Goal: Task Accomplishment & Management: Complete application form

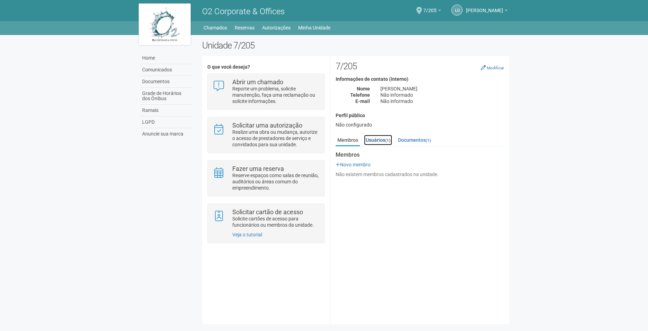
click at [387, 139] on small "(1)" at bounding box center [387, 140] width 5 height 5
click at [352, 145] on link "Membros" at bounding box center [348, 140] width 24 height 10
click at [432, 138] on link "Documentos (1)" at bounding box center [415, 140] width 36 height 10
click at [377, 143] on link "Usuários (1)" at bounding box center [378, 140] width 28 height 10
click at [348, 143] on link "Membros" at bounding box center [348, 140] width 24 height 10
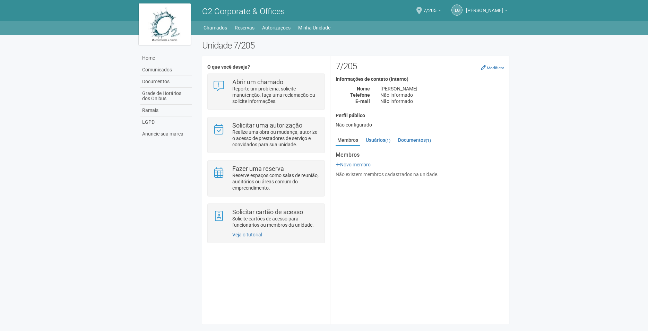
click at [501, 11] on span "[PERSON_NAME]" at bounding box center [484, 7] width 37 height 12
click at [158, 59] on link "Home" at bounding box center [166, 58] width 51 height 12
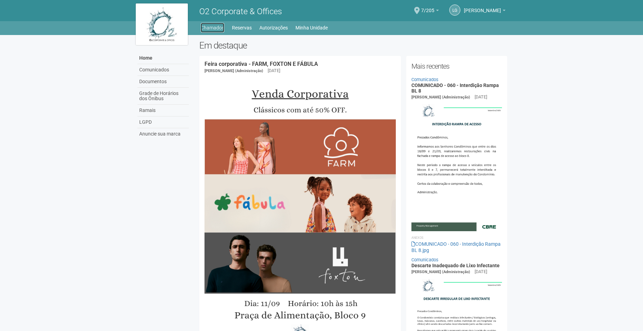
click at [215, 27] on link "Chamados" at bounding box center [213, 28] width 24 height 10
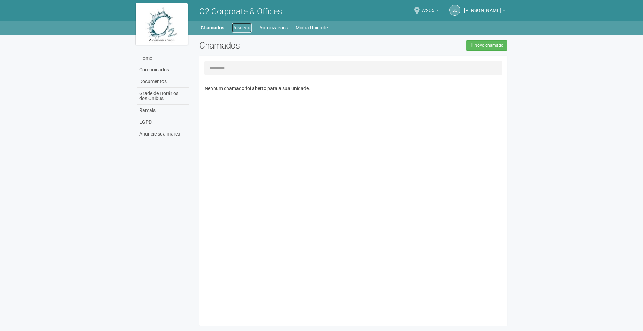
click at [244, 27] on link "Reservas" at bounding box center [242, 28] width 20 height 10
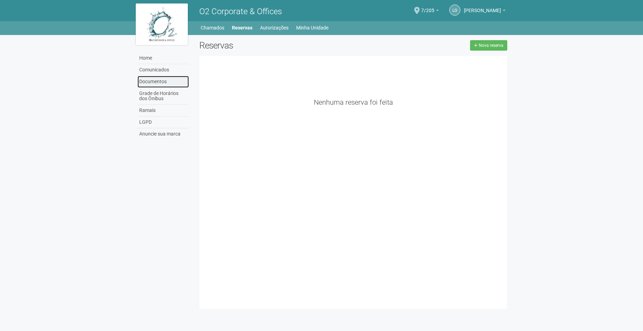
click at [165, 79] on link "Documentos" at bounding box center [162, 82] width 51 height 12
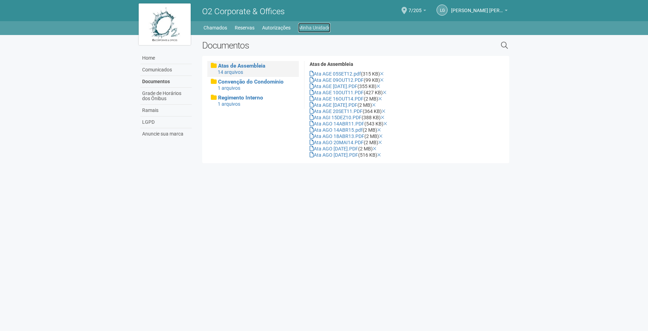
click at [324, 27] on link "Minha Unidade" at bounding box center [314, 28] width 32 height 10
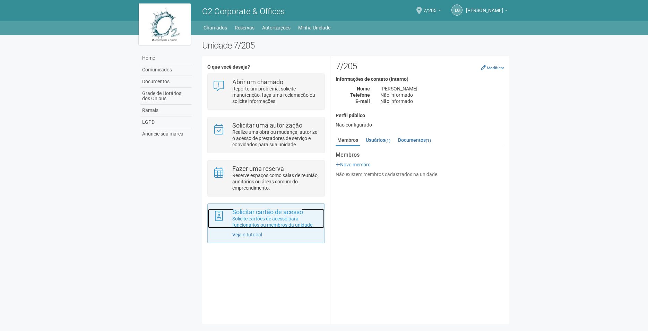
click at [289, 227] on p "Solicite cartões de acesso para funcionários ou membros da unidade." at bounding box center [275, 222] width 87 height 12
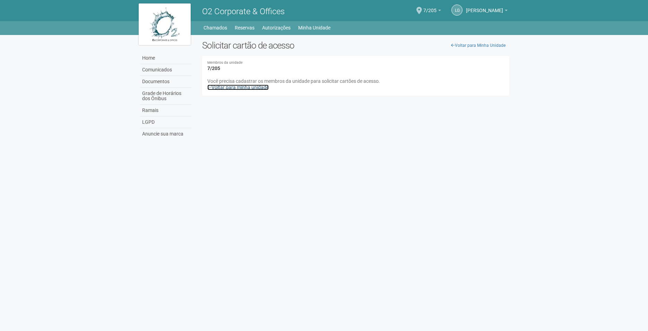
click at [263, 88] on link "Voltar para minha unidade" at bounding box center [237, 88] width 61 height 6
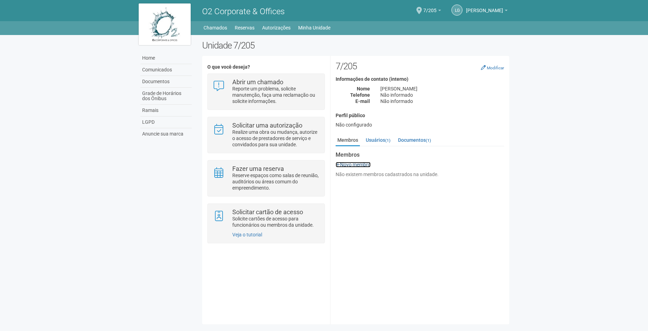
click at [359, 166] on link "Novo membro" at bounding box center [353, 165] width 35 height 6
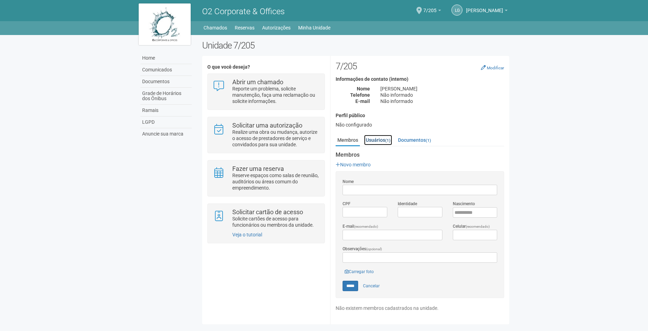
click at [379, 143] on link "Usuários (1)" at bounding box center [378, 140] width 28 height 10
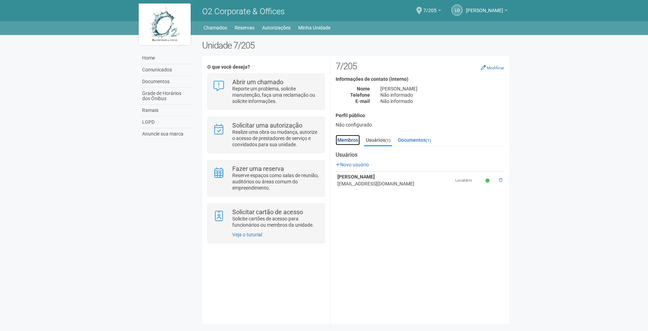
click at [346, 139] on link "Membros" at bounding box center [348, 140] width 24 height 10
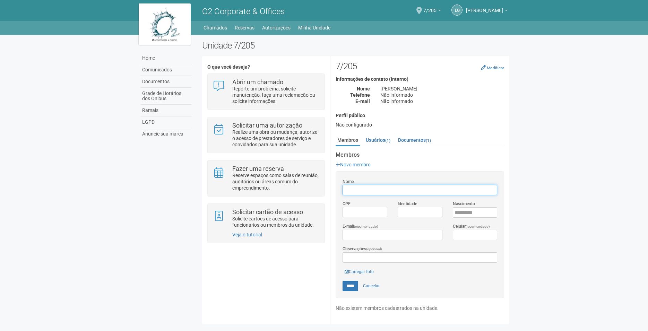
click at [373, 187] on input "Nome" at bounding box center [420, 190] width 155 height 10
type input "**********"
click at [371, 214] on input "*********" at bounding box center [365, 212] width 45 height 10
type input "**********"
click at [427, 217] on input "Identidade" at bounding box center [420, 212] width 45 height 10
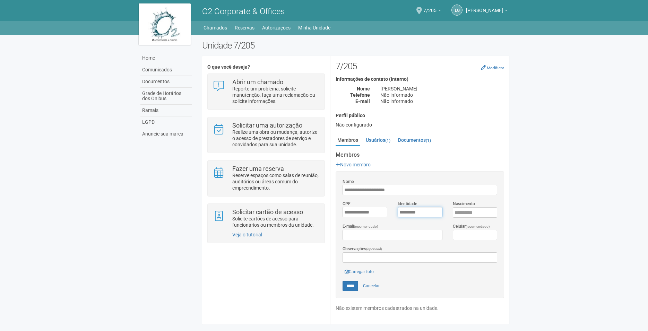
type input "*********"
click at [469, 211] on input "Nascimento" at bounding box center [475, 212] width 45 height 10
type input "**********"
click at [580, 203] on body "Aguarde... O2 Corporate & Offices LG Luiz Guilherme Menezes da Silva Luiz Guilh…" at bounding box center [324, 165] width 648 height 331
click at [364, 235] on input "E-mail (recomendado)" at bounding box center [393, 235] width 100 height 10
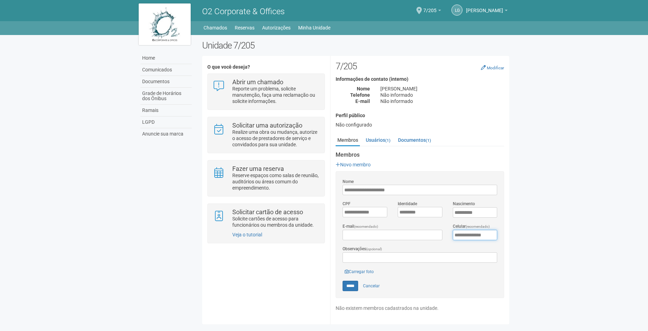
click at [476, 235] on input "**********" at bounding box center [475, 235] width 45 height 10
type input "**********"
click at [530, 216] on body "Aguarde... O2 Corporate & Offices LG Luiz Guilherme Menezes da Silva Luiz Guilh…" at bounding box center [324, 165] width 648 height 331
click at [366, 235] on input "E-mail (recomendado)" at bounding box center [393, 235] width 100 height 10
click at [376, 255] on input "Observações (opcional)" at bounding box center [420, 258] width 155 height 10
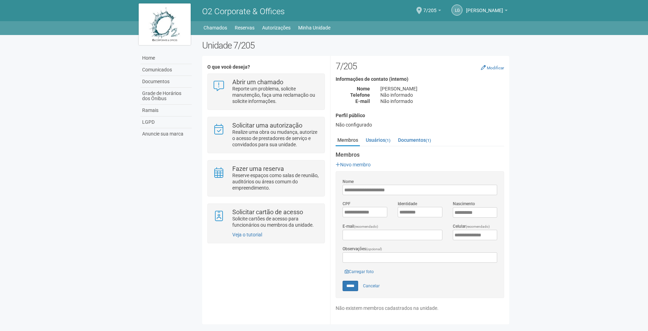
click at [545, 269] on body "Aguarde... O2 Corporate & Offices LG Luiz Guilherme Menezes da Silva Luiz Guilh…" at bounding box center [324, 165] width 648 height 331
click at [351, 285] on input "*****" at bounding box center [351, 286] width 16 height 10
type input "*****"
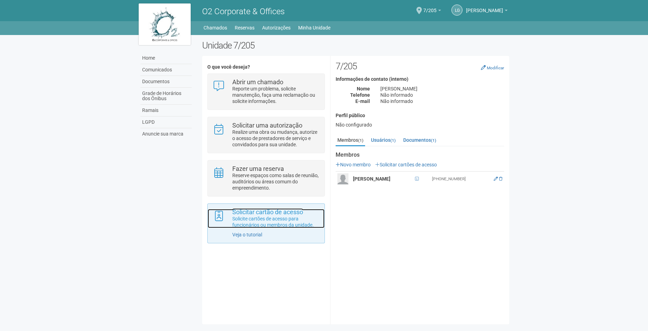
click at [263, 220] on p "Solicite cartões de acesso para funcionários ou membros da unidade." at bounding box center [275, 222] width 87 height 12
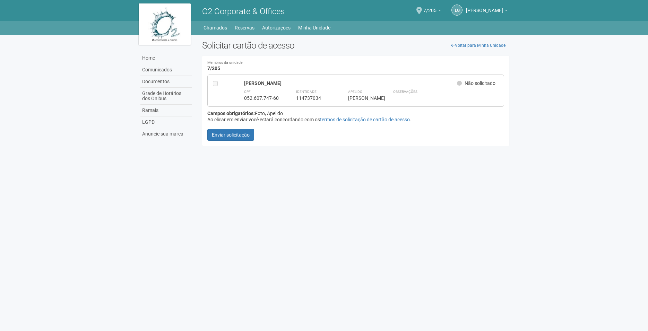
click at [216, 81] on div at bounding box center [216, 90] width 7 height 21
click at [264, 83] on div "[PERSON_NAME]" at bounding box center [350, 83] width 213 height 6
click at [460, 84] on icon at bounding box center [459, 83] width 5 height 5
click at [468, 88] on div "Observações" at bounding box center [446, 94] width 106 height 13
click at [227, 61] on small "Membros da unidade" at bounding box center [355, 63] width 297 height 4
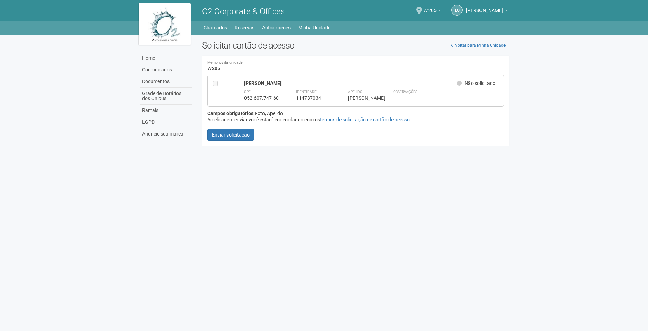
click at [248, 95] on div "CPF 052.607.747-60" at bounding box center [261, 94] width 35 height 13
click at [308, 85] on div "[PERSON_NAME]" at bounding box center [350, 83] width 213 height 6
click at [483, 43] on link "Voltar para Minha Unidade" at bounding box center [479, 45] width 62 height 10
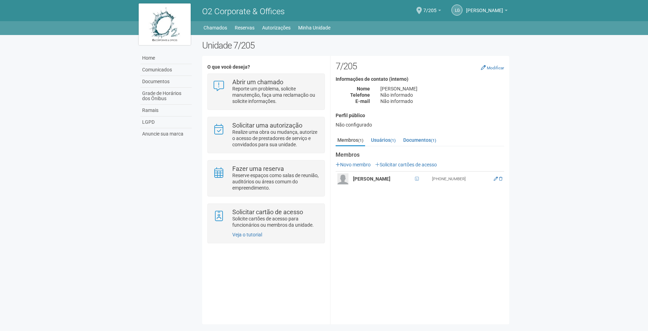
click at [375, 179] on strong "[PERSON_NAME]" at bounding box center [371, 179] width 37 height 6
click at [495, 180] on icon at bounding box center [496, 179] width 4 height 4
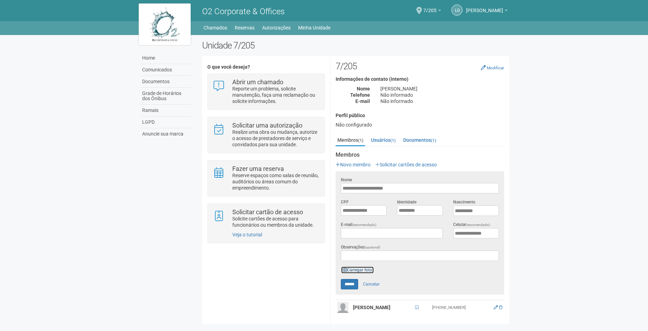
click at [364, 268] on link "Carregar foto" at bounding box center [357, 270] width 33 height 8
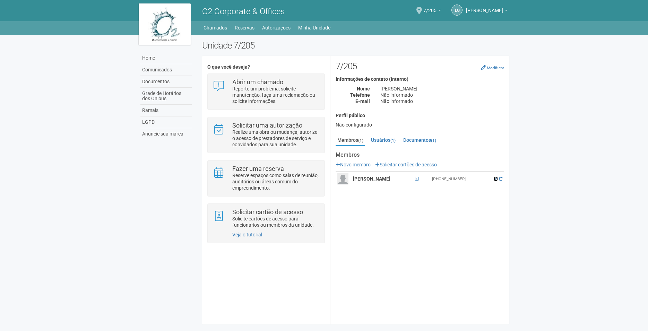
click at [494, 179] on icon at bounding box center [496, 179] width 4 height 4
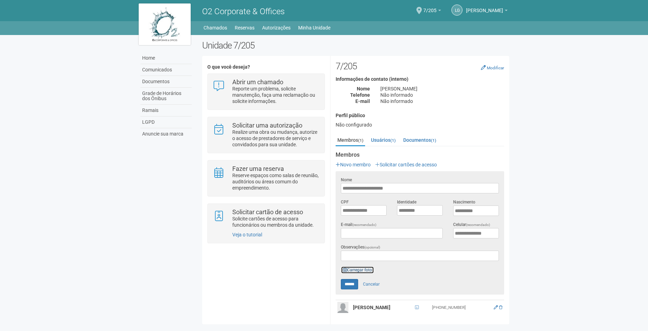
click at [366, 269] on link "Carregar foto" at bounding box center [357, 270] width 33 height 8
click at [365, 269] on link "Carregar foto" at bounding box center [357, 270] width 33 height 8
click at [360, 267] on link "Carregar foto" at bounding box center [357, 270] width 33 height 8
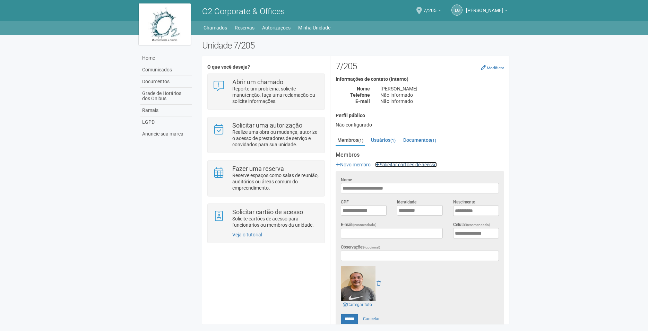
click at [402, 167] on link "Solicitar cartões de acesso" at bounding box center [406, 165] width 62 height 6
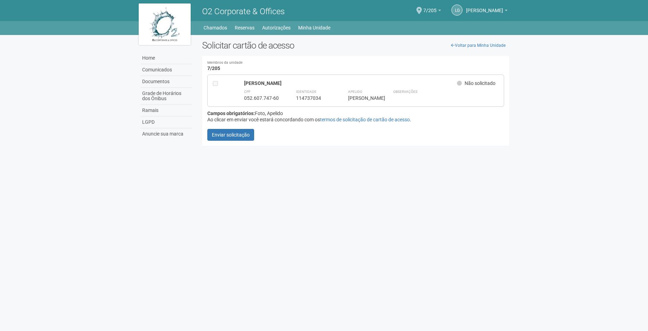
click at [342, 88] on div "[PERSON_NAME] Não solicitado" at bounding box center [371, 84] width 255 height 8
click at [479, 86] on div "Não solicitado" at bounding box center [478, 84] width 42 height 8
click at [469, 43] on link "Voltar para Minha Unidade" at bounding box center [479, 45] width 62 height 10
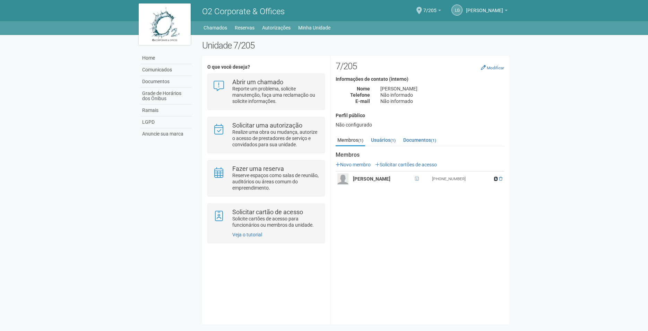
click at [495, 180] on icon at bounding box center [496, 179] width 4 height 4
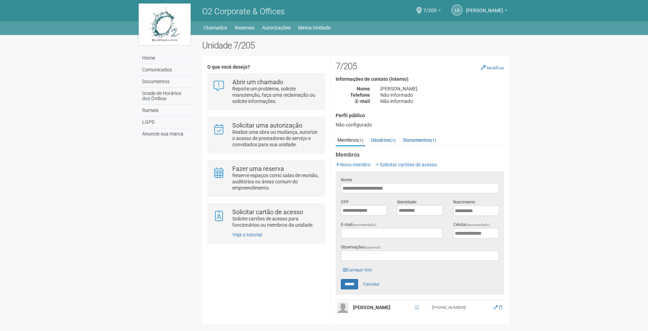
click at [369, 265] on form "**********" at bounding box center [420, 233] width 158 height 113
click at [368, 266] on link "Carregar foto" at bounding box center [357, 270] width 33 height 8
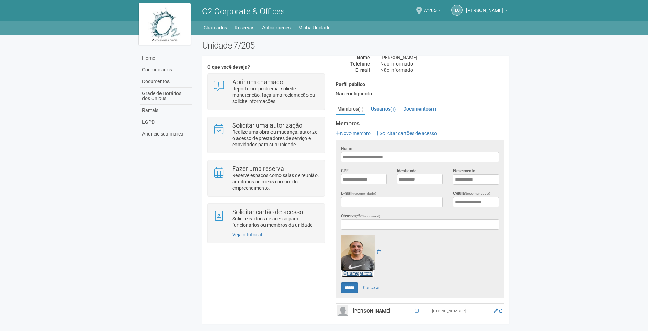
scroll to position [33, 0]
click at [348, 285] on input "******" at bounding box center [349, 286] width 17 height 10
type input "******"
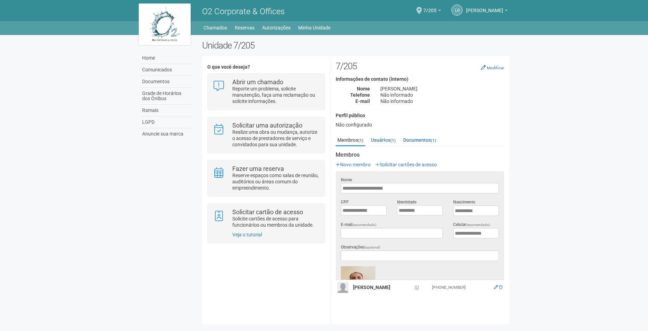
scroll to position [0, 0]
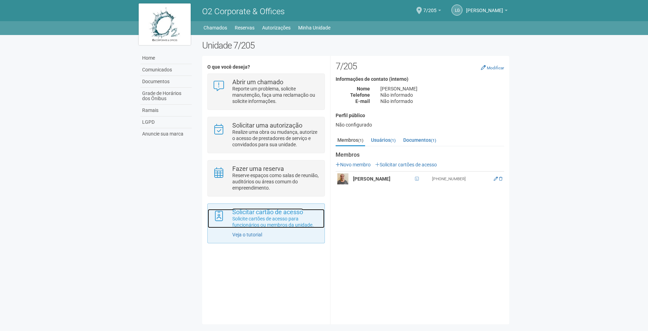
click at [300, 215] on strong "Solicitar cartão de acesso" at bounding box center [267, 212] width 71 height 7
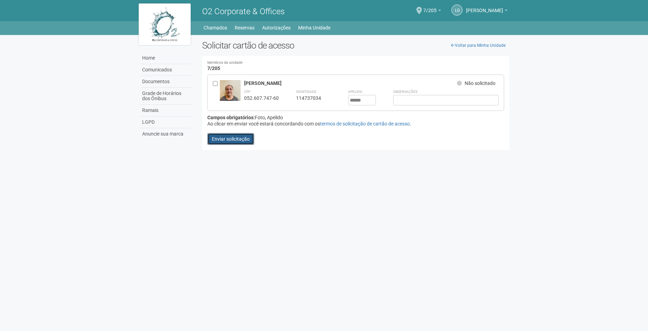
click at [230, 137] on button "Enviar solicitação" at bounding box center [230, 139] width 47 height 12
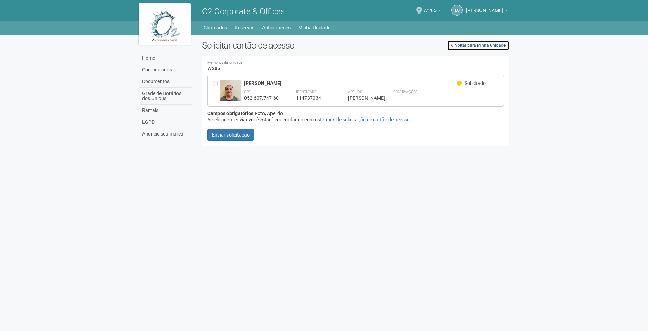
click at [488, 45] on link "Voltar para Minha Unidade" at bounding box center [479, 45] width 62 height 10
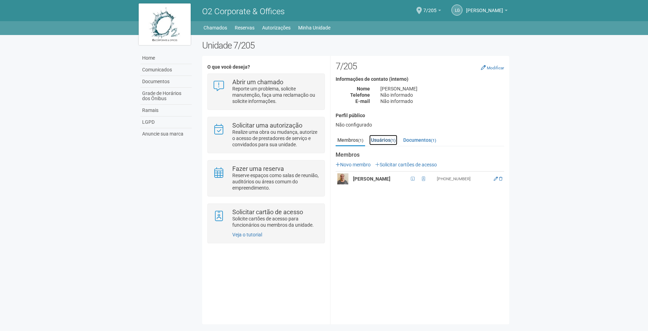
click at [385, 142] on link "Usuários (1)" at bounding box center [383, 140] width 28 height 10
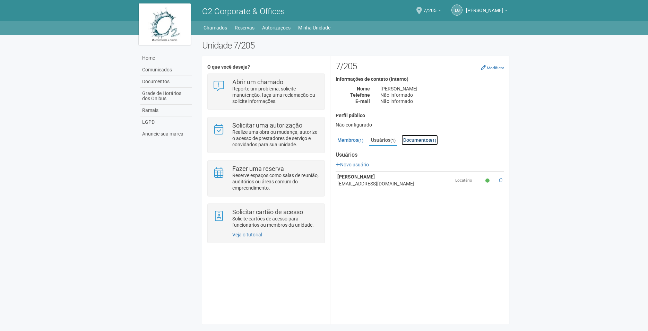
click at [433, 138] on link "Documentos (1)" at bounding box center [420, 140] width 36 height 10
click at [385, 145] on link "Usuários (1)" at bounding box center [383, 140] width 28 height 10
click at [361, 144] on link "Membros (1)" at bounding box center [350, 140] width 29 height 10
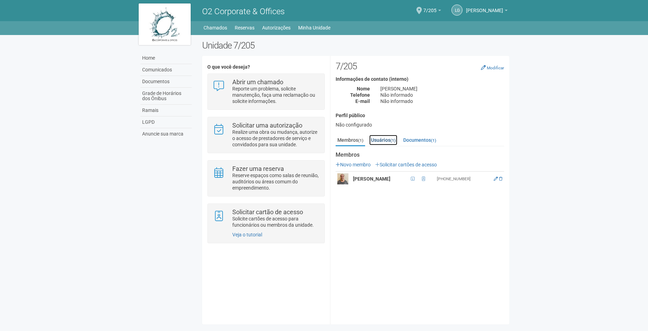
click at [383, 140] on link "Usuários (1)" at bounding box center [383, 140] width 28 height 10
click at [359, 142] on link "Membros (1)" at bounding box center [350, 140] width 29 height 10
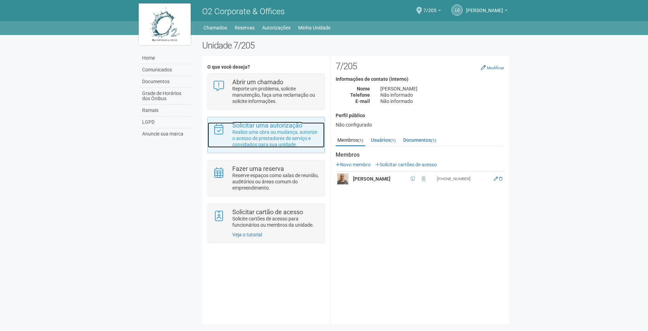
click at [295, 145] on p "Realize uma obra ou mudança, autorize o acesso de prestadores de serviço e conv…" at bounding box center [275, 138] width 87 height 19
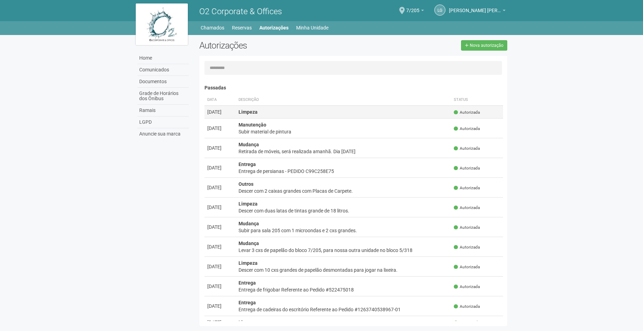
click at [470, 115] on td "Autorizada" at bounding box center [477, 111] width 52 height 13
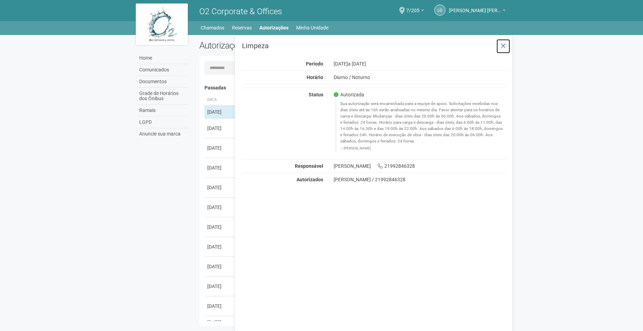
click at [502, 46] on icon at bounding box center [502, 46] width 5 height 7
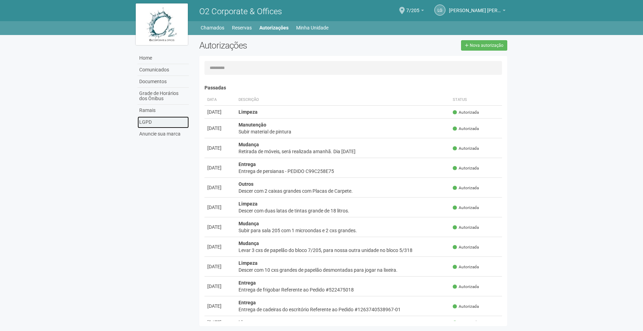
click at [162, 121] on link "LGPD" at bounding box center [162, 123] width 51 height 12
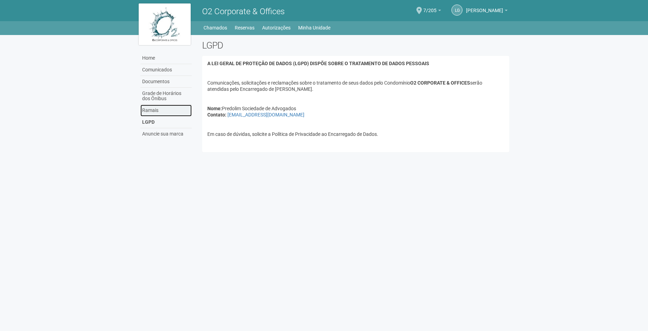
click at [163, 113] on link "Ramais" at bounding box center [166, 111] width 51 height 12
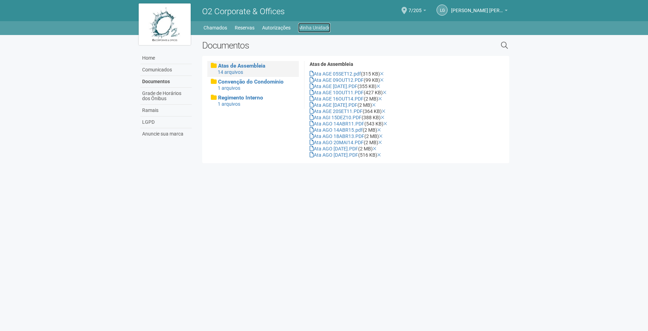
click at [314, 28] on link "Minha Unidade" at bounding box center [314, 28] width 32 height 10
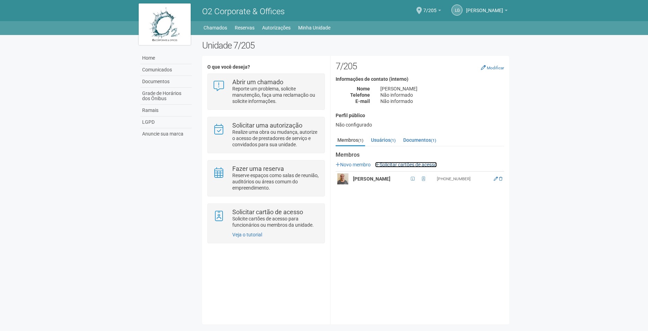
click at [411, 167] on link "Solicitar cartões de acesso" at bounding box center [406, 165] width 62 height 6
